Goal: Task Accomplishment & Management: Use online tool/utility

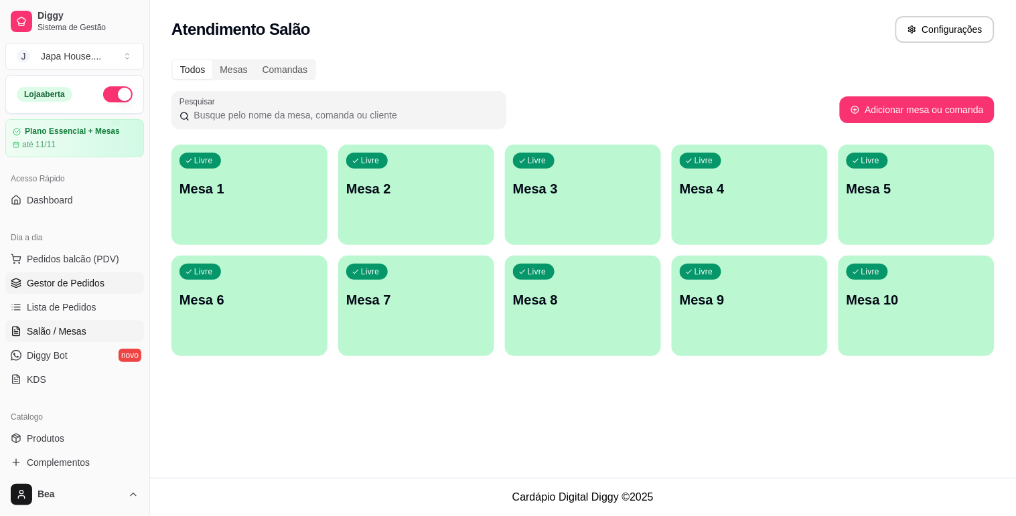
click at [108, 283] on link "Gestor de Pedidos" at bounding box center [74, 283] width 139 height 21
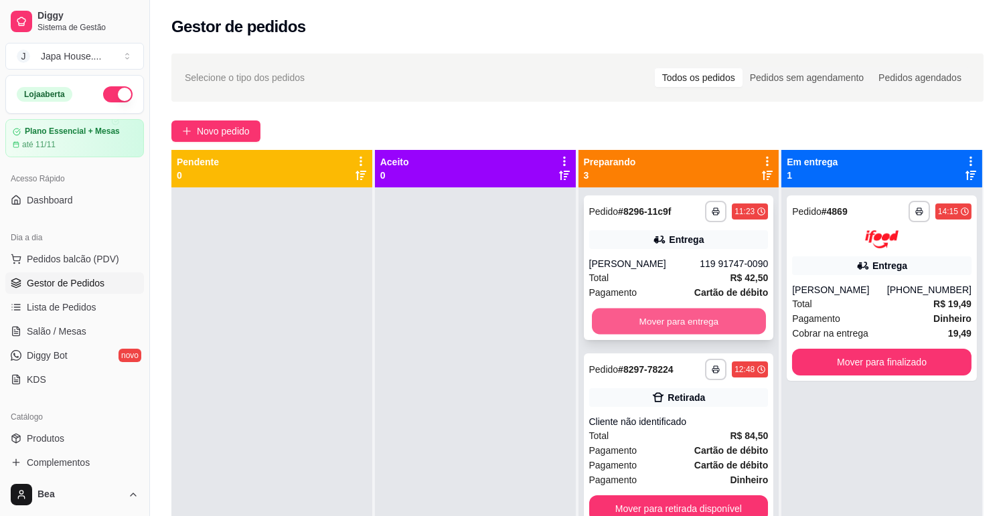
click at [650, 318] on button "Mover para entrega" at bounding box center [679, 322] width 174 height 26
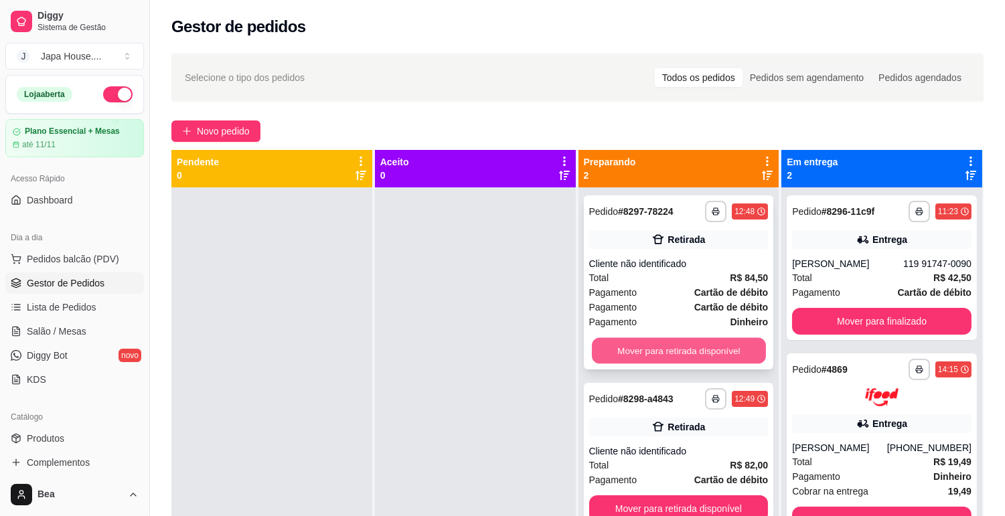
click at [700, 352] on button "Mover para retirada disponível" at bounding box center [679, 351] width 174 height 26
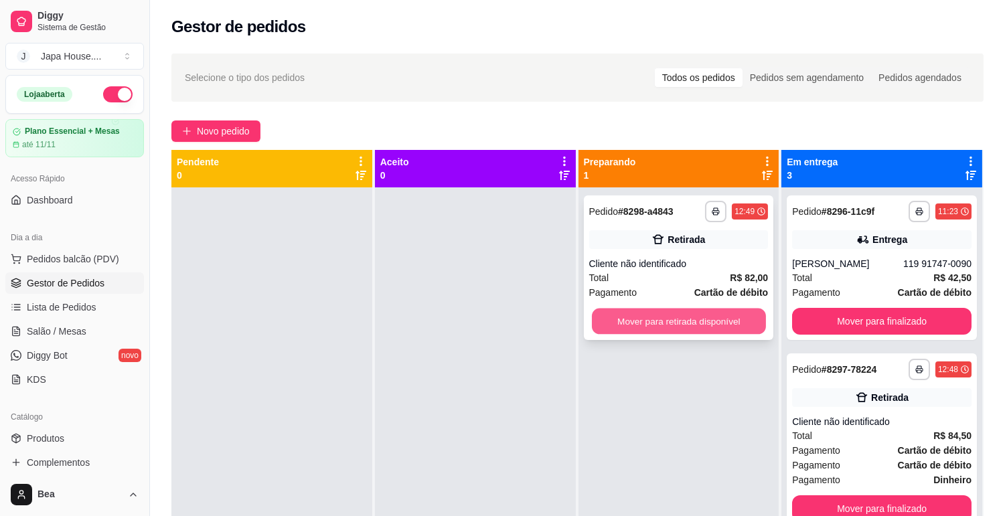
click at [727, 330] on button "Mover para retirada disponível" at bounding box center [679, 322] width 174 height 26
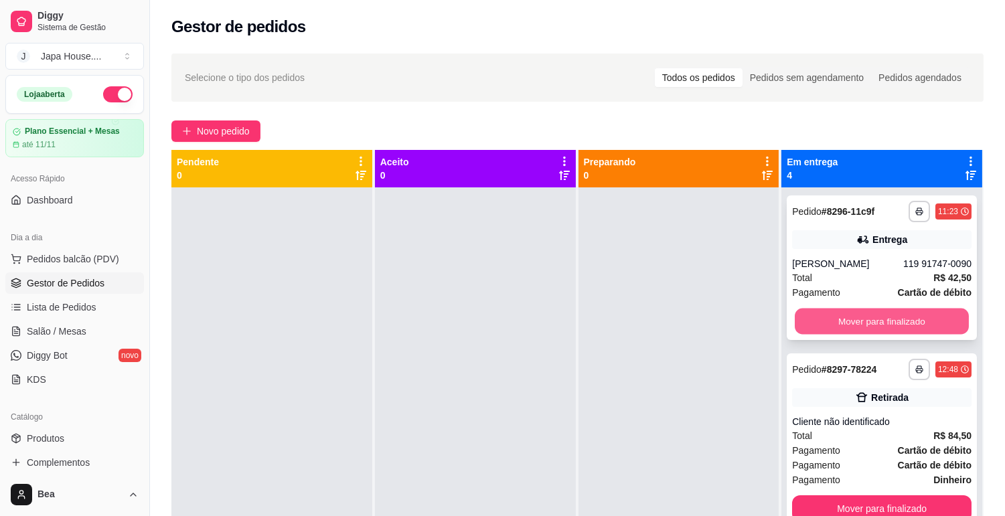
click at [827, 326] on button "Mover para finalizado" at bounding box center [882, 322] width 174 height 26
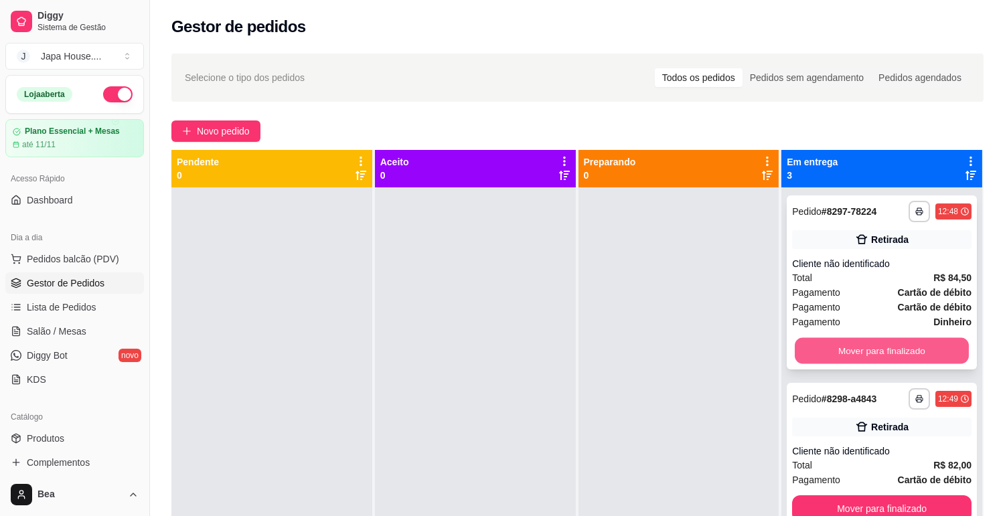
click at [831, 343] on button "Mover para finalizado" at bounding box center [882, 351] width 174 height 26
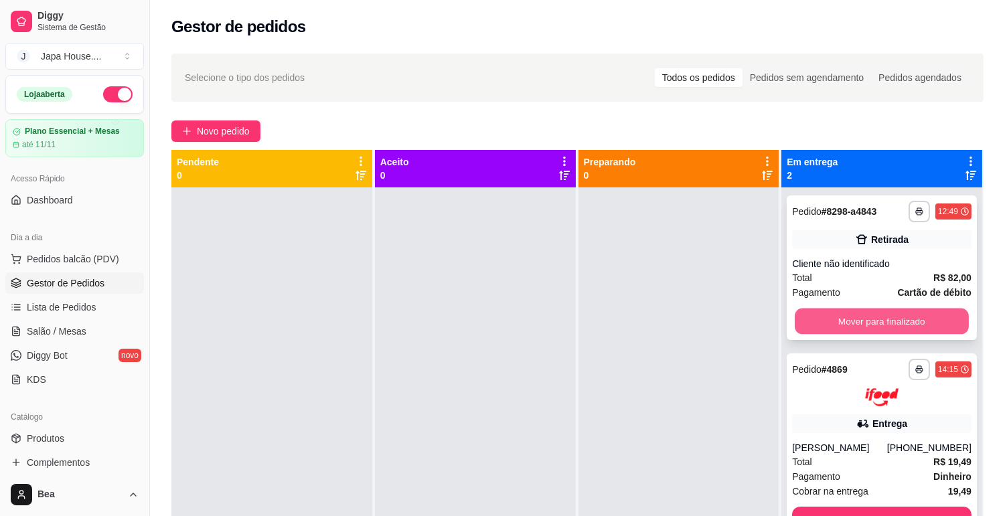
click at [849, 319] on button "Mover para finalizado" at bounding box center [882, 322] width 174 height 26
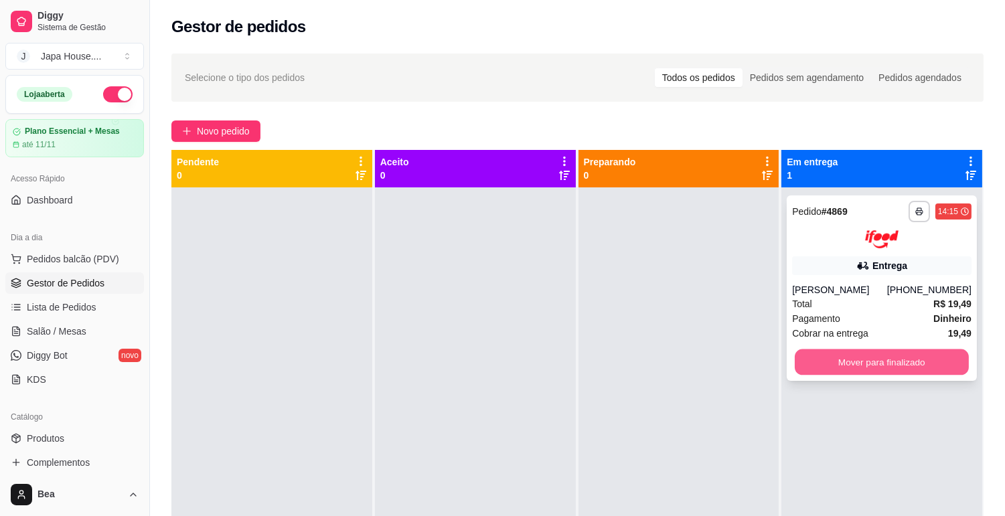
click at [862, 370] on button "Mover para finalizado" at bounding box center [882, 362] width 174 height 26
